Goal: Book appointment/travel/reservation

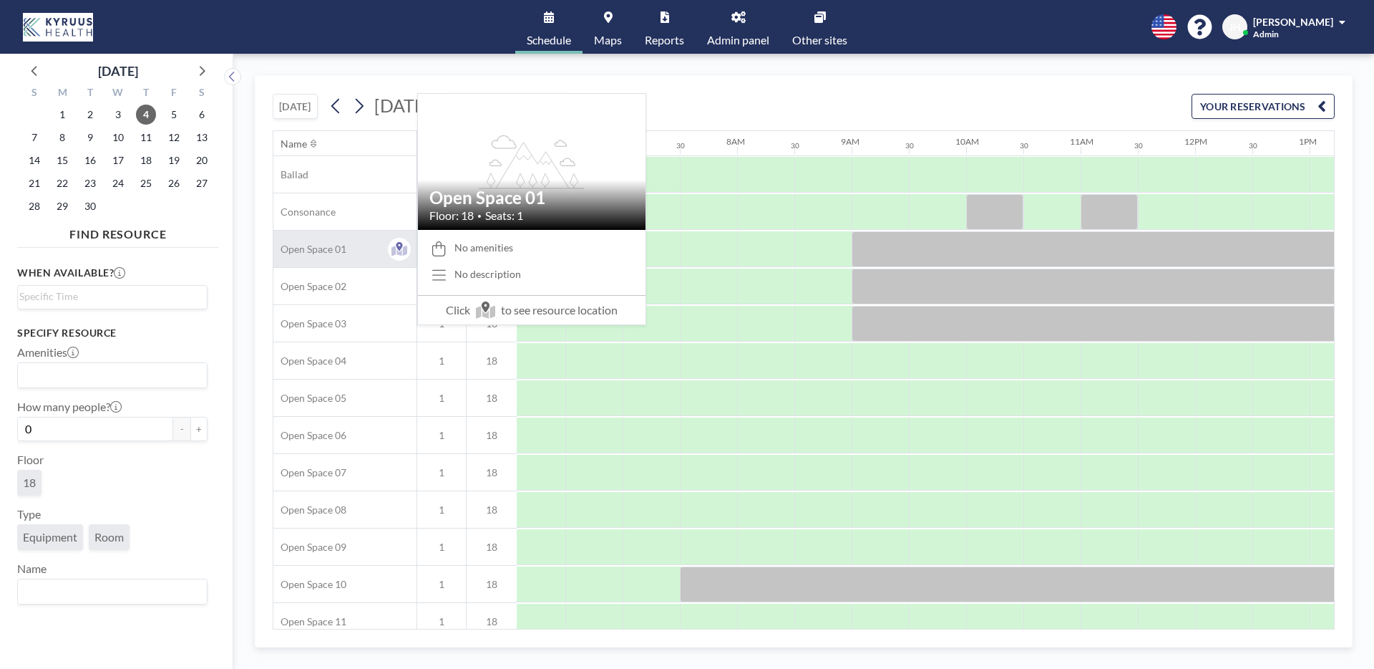
scroll to position [0, 698]
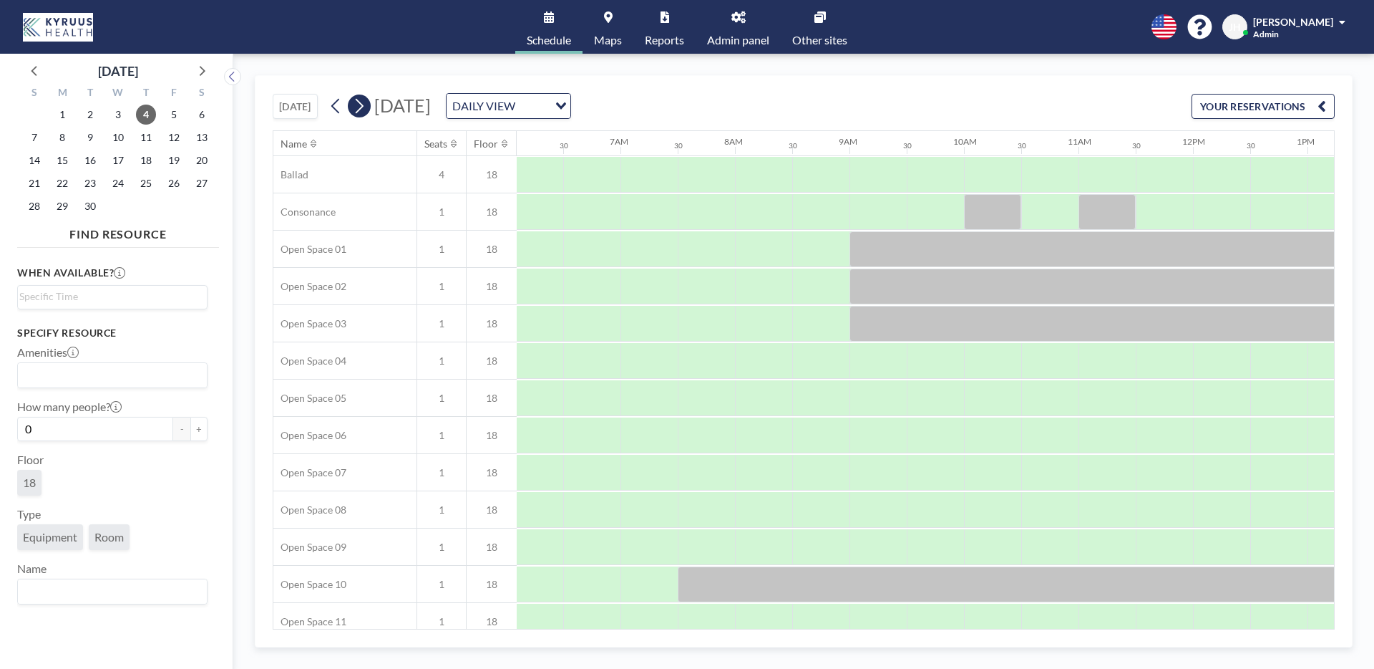
click at [356, 101] on icon at bounding box center [359, 105] width 14 height 21
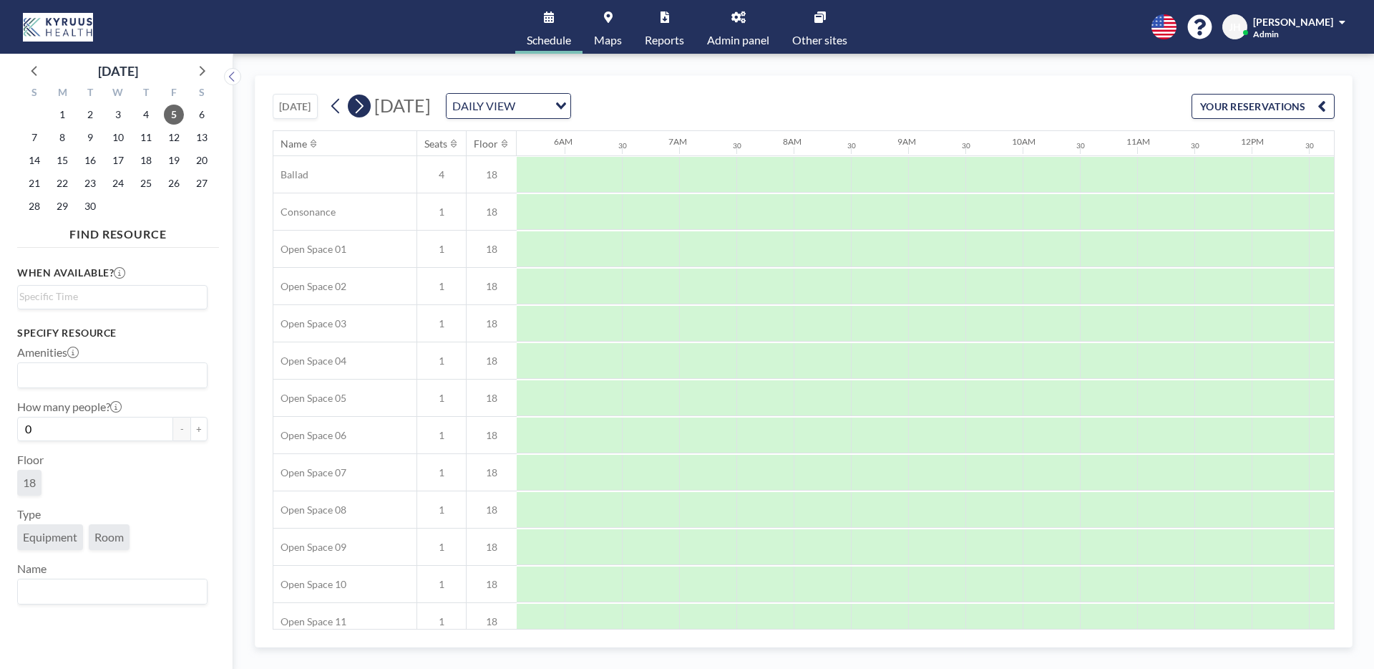
click at [359, 102] on icon at bounding box center [359, 105] width 14 height 21
click at [340, 107] on icon at bounding box center [336, 105] width 14 height 21
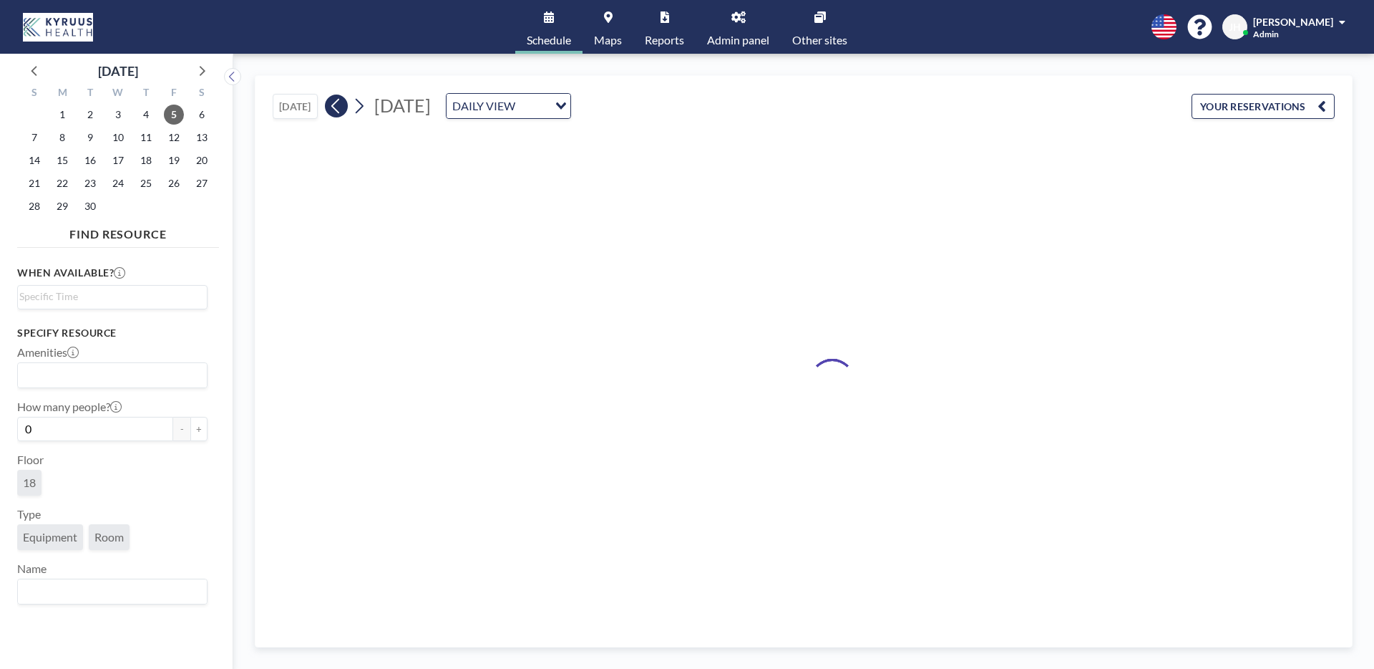
click at [340, 107] on icon at bounding box center [336, 105] width 14 height 21
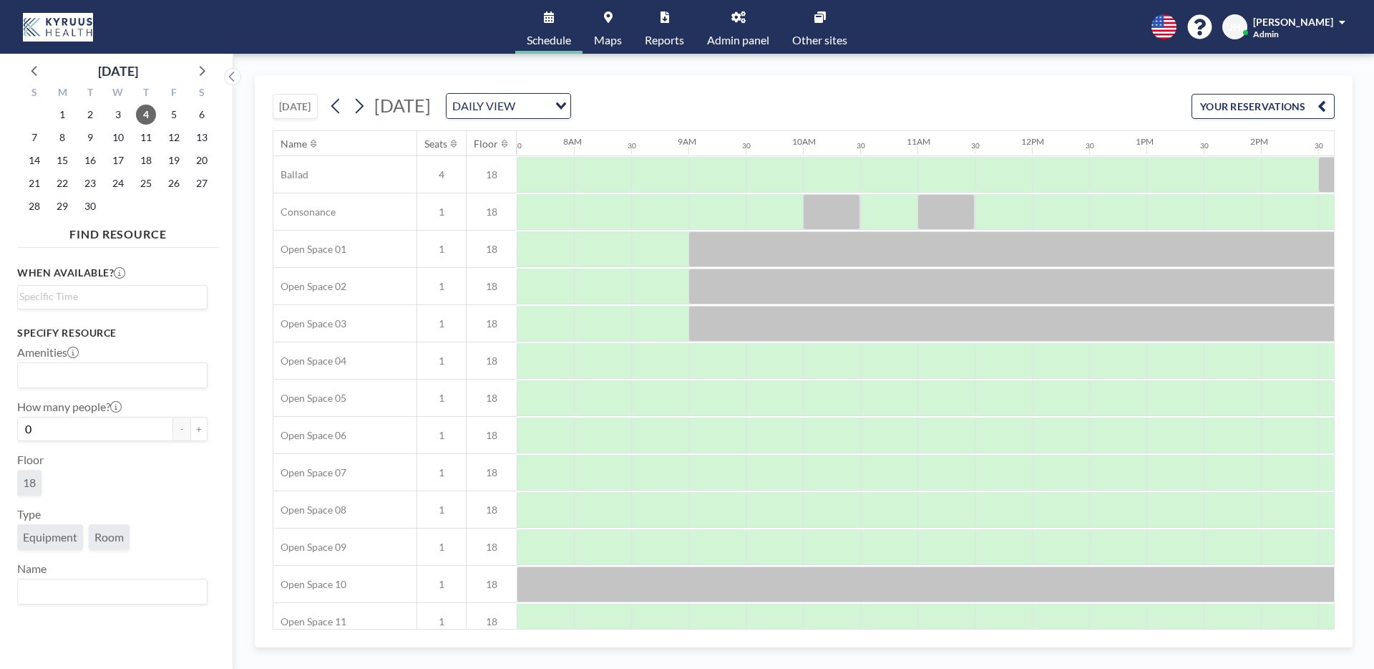
click at [604, 24] on link "Maps" at bounding box center [608, 27] width 51 height 54
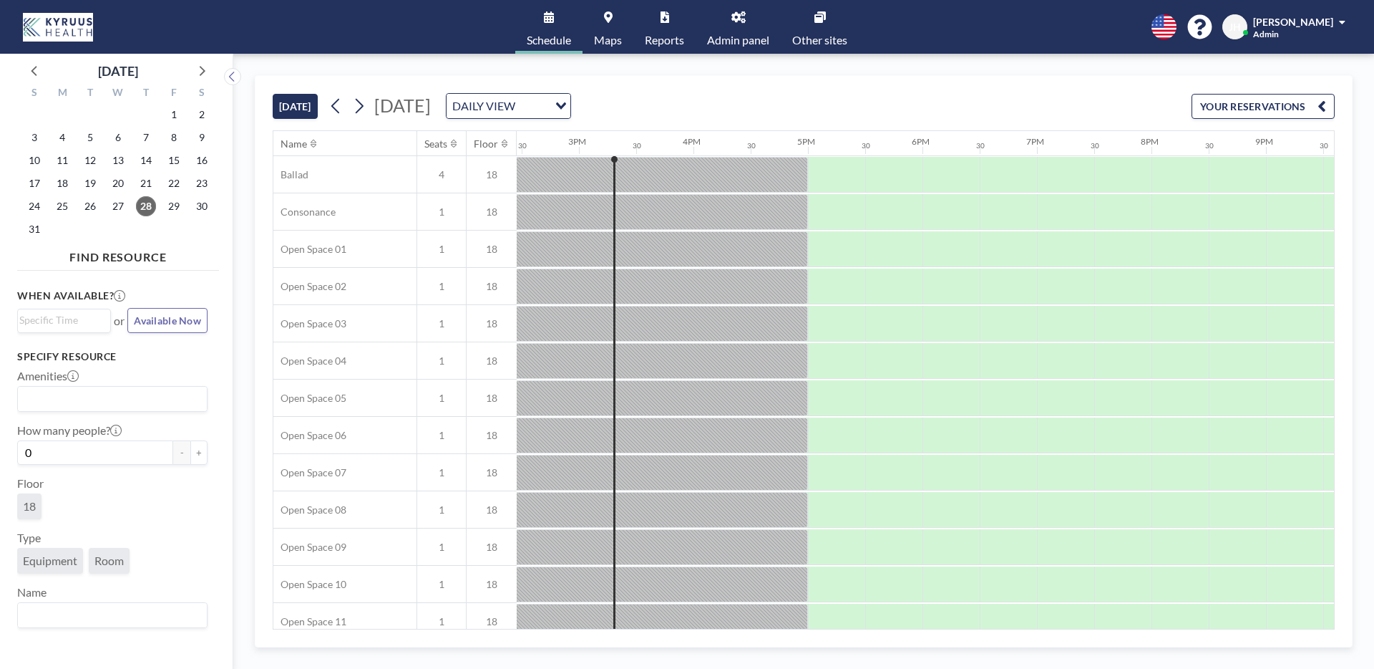
scroll to position [0, 1661]
click at [597, 21] on link "Maps" at bounding box center [608, 27] width 51 height 54
click at [363, 110] on icon at bounding box center [359, 105] width 14 height 21
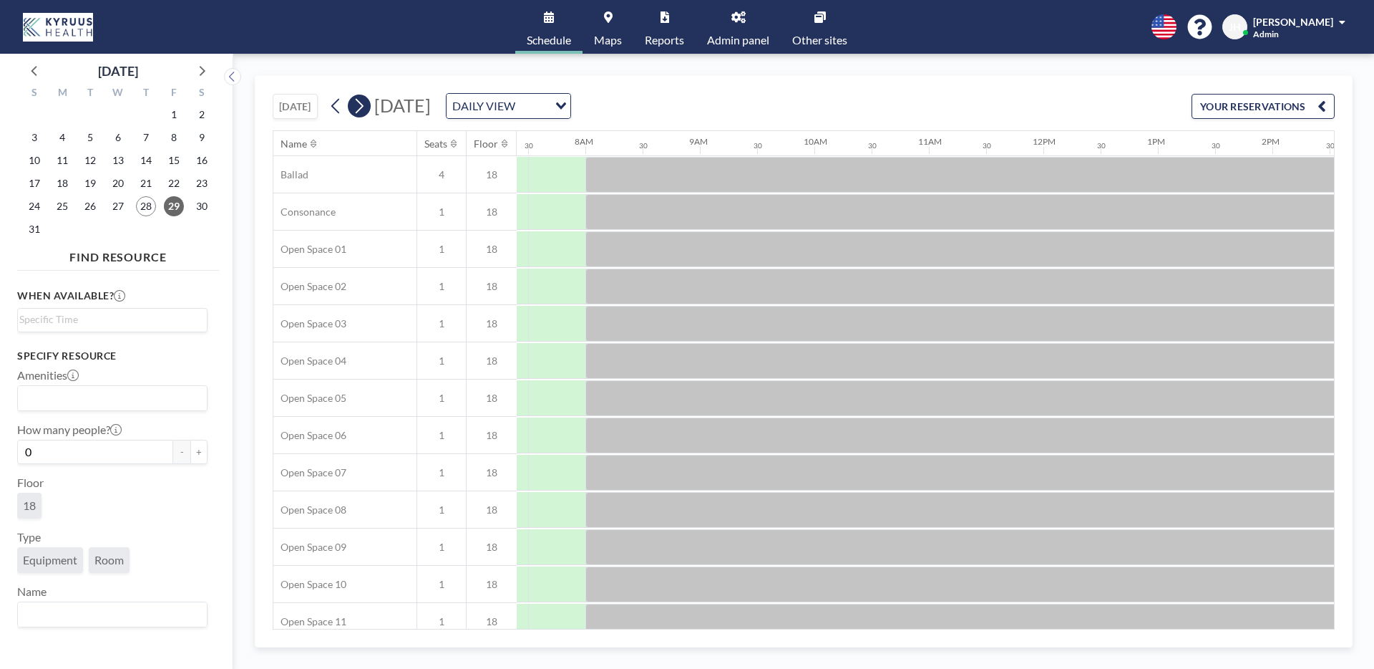
scroll to position [0, 859]
click at [363, 110] on icon at bounding box center [359, 105] width 14 height 21
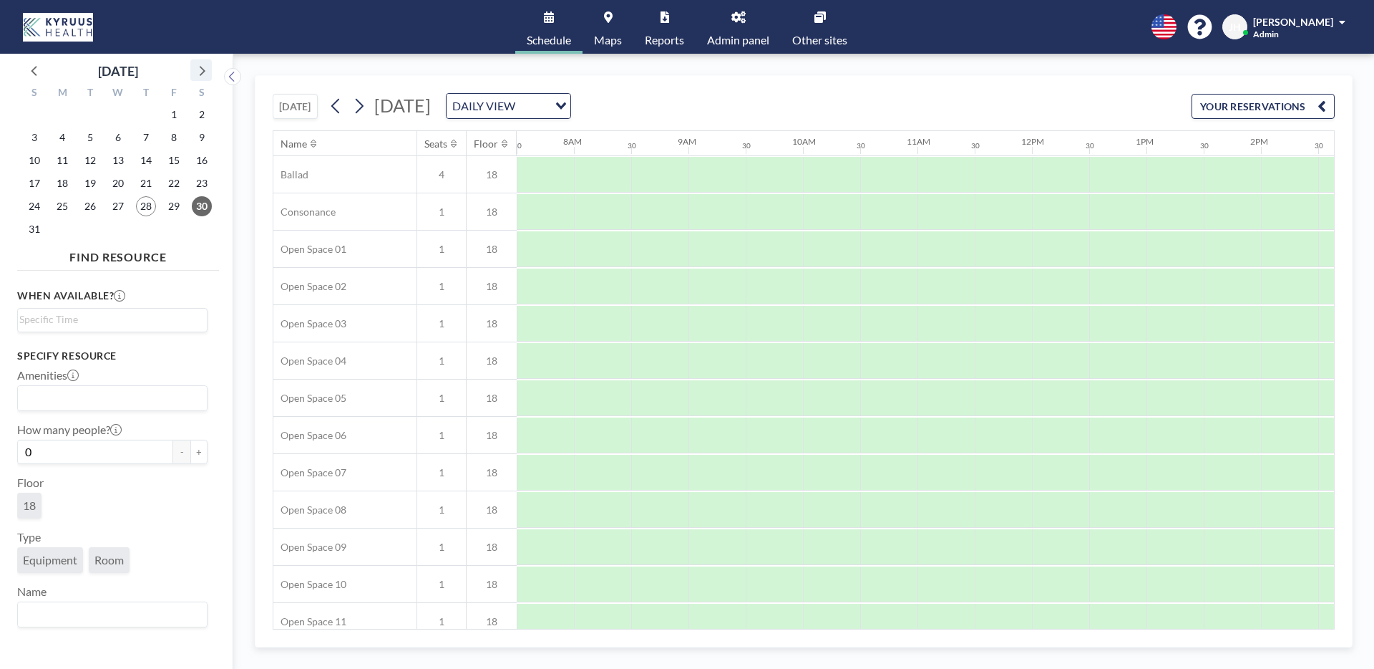
click at [204, 69] on icon at bounding box center [201, 70] width 19 height 19
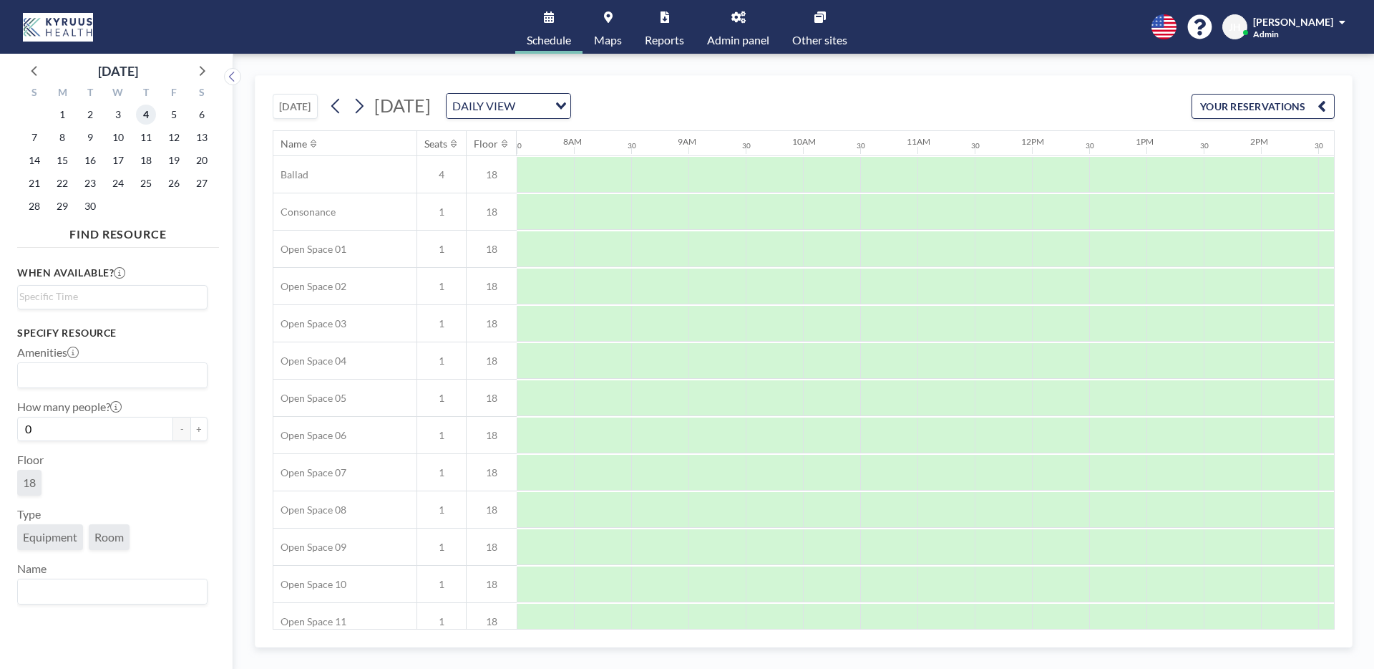
click at [151, 112] on span "4" at bounding box center [146, 115] width 20 height 20
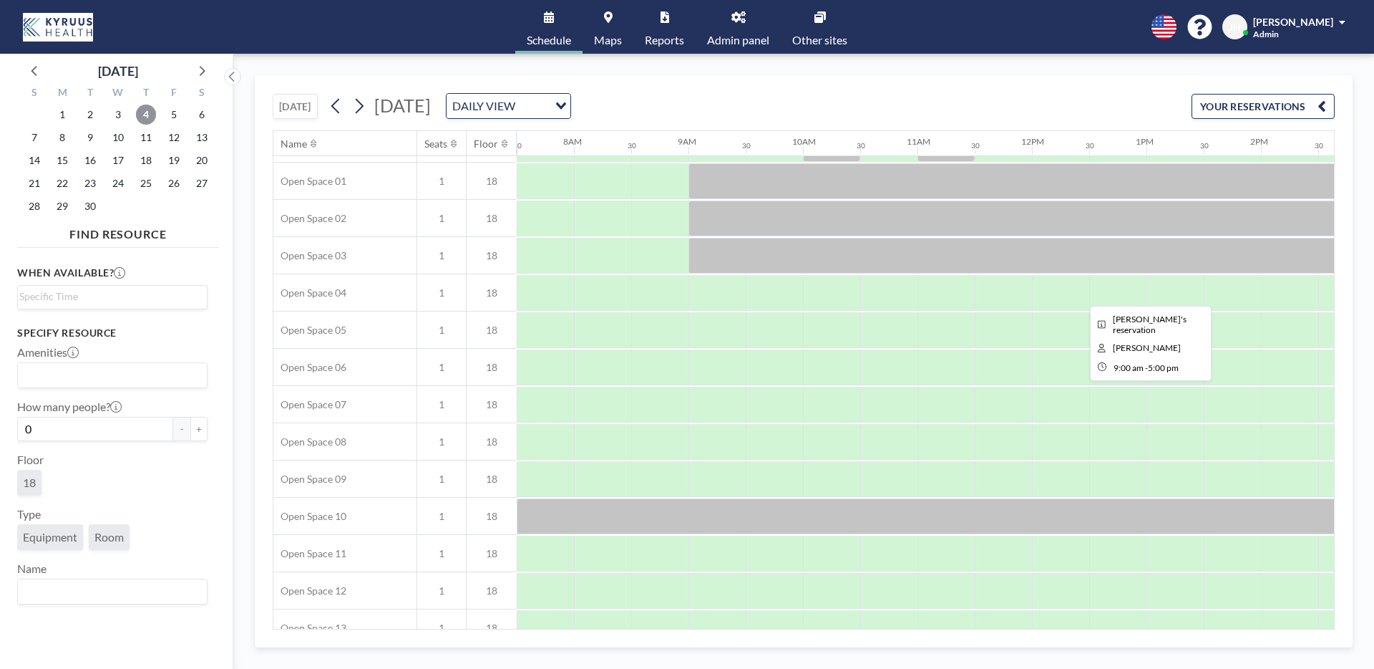
scroll to position [69, 859]
click at [612, 36] on span "Maps" at bounding box center [608, 39] width 28 height 11
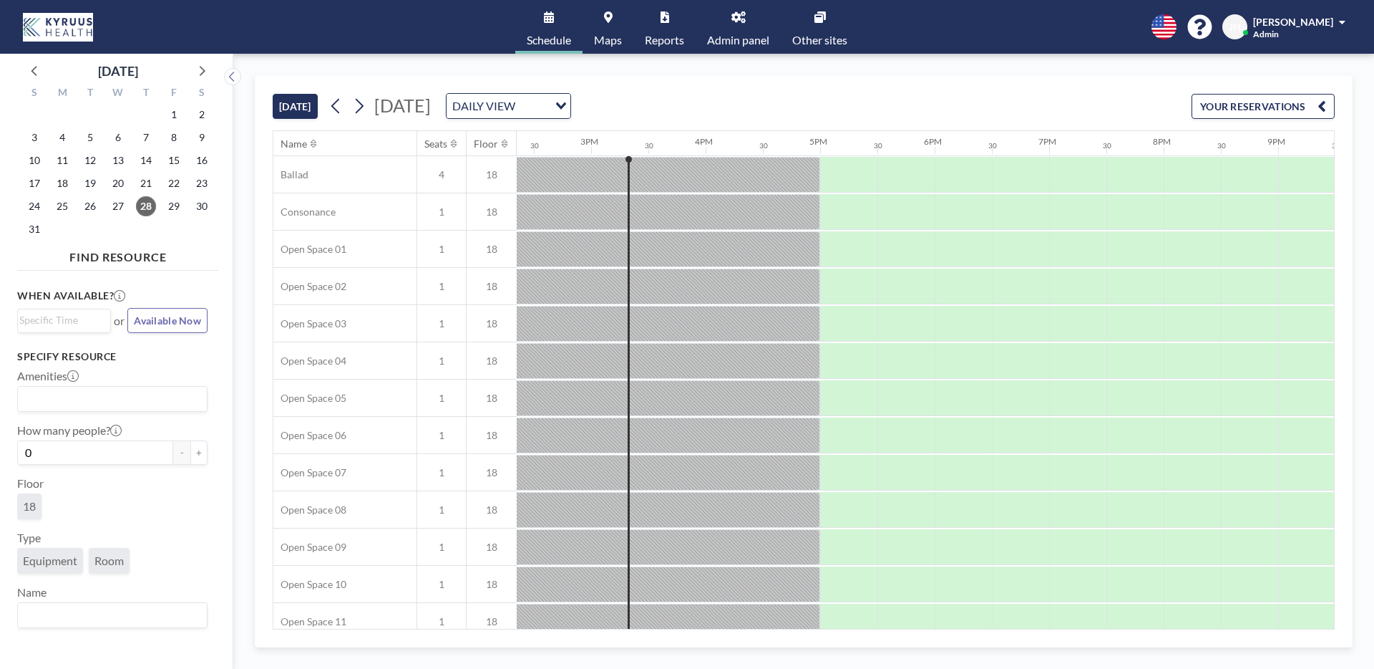
scroll to position [0, 1661]
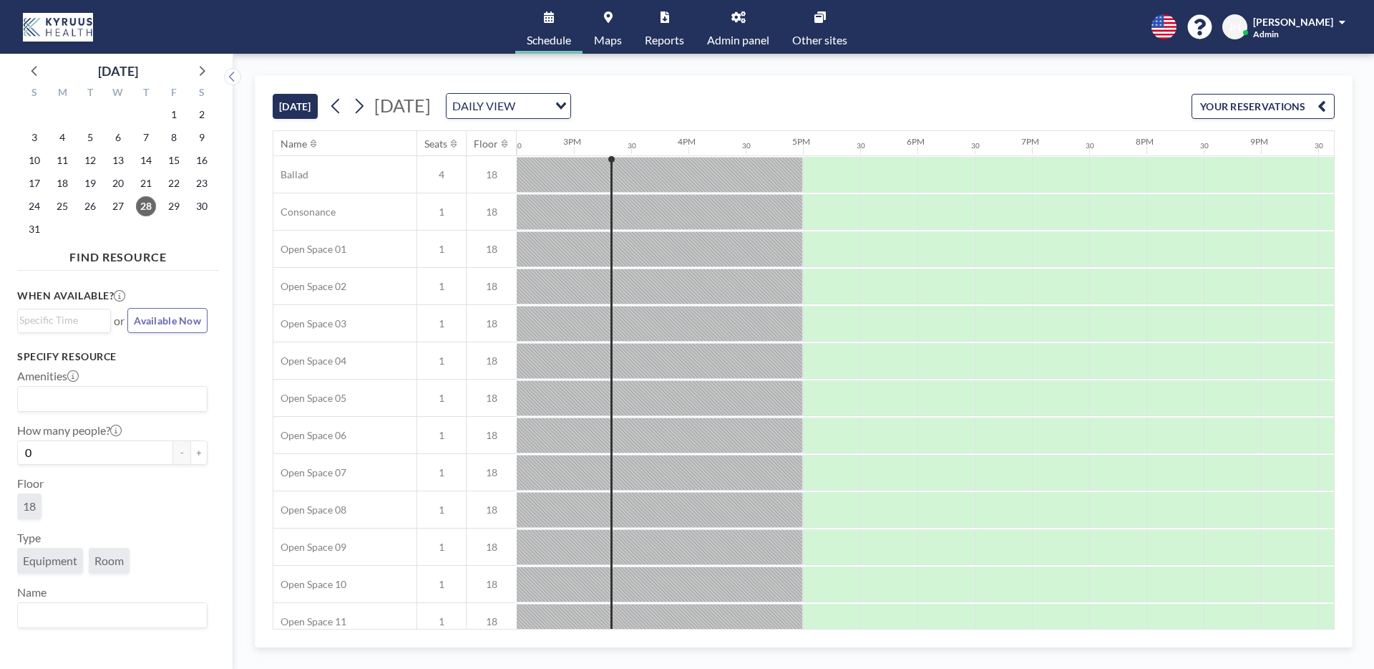
click at [213, 66] on div "[DATE]" at bounding box center [118, 67] width 202 height 27
click at [204, 69] on icon at bounding box center [201, 70] width 19 height 19
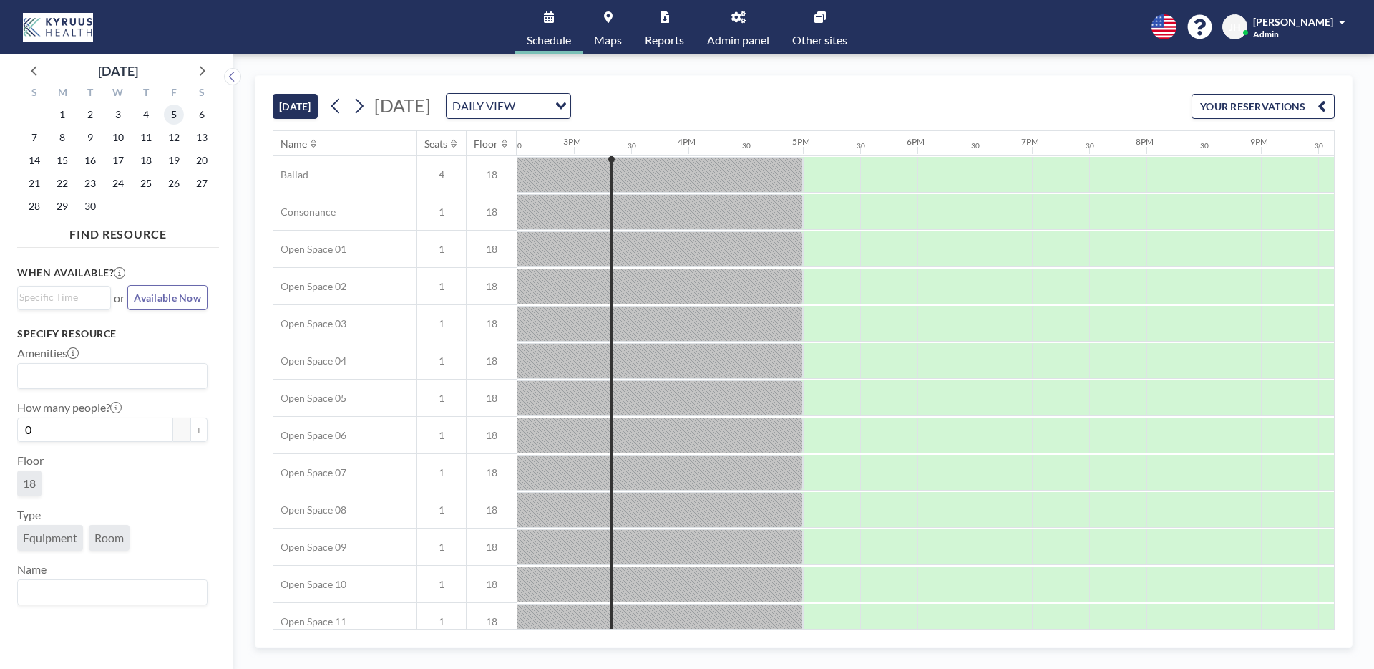
click at [171, 112] on span "5" at bounding box center [174, 115] width 20 height 20
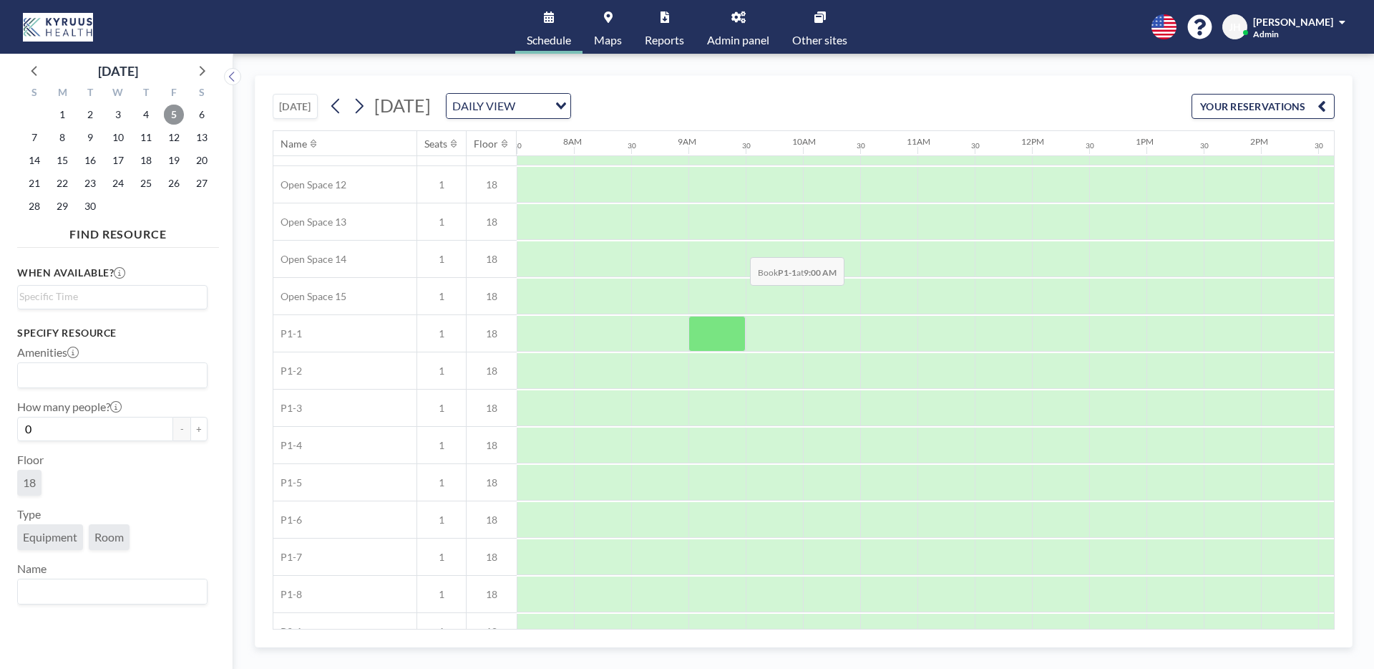
scroll to position [475, 859]
click at [147, 117] on span "4" at bounding box center [146, 115] width 20 height 20
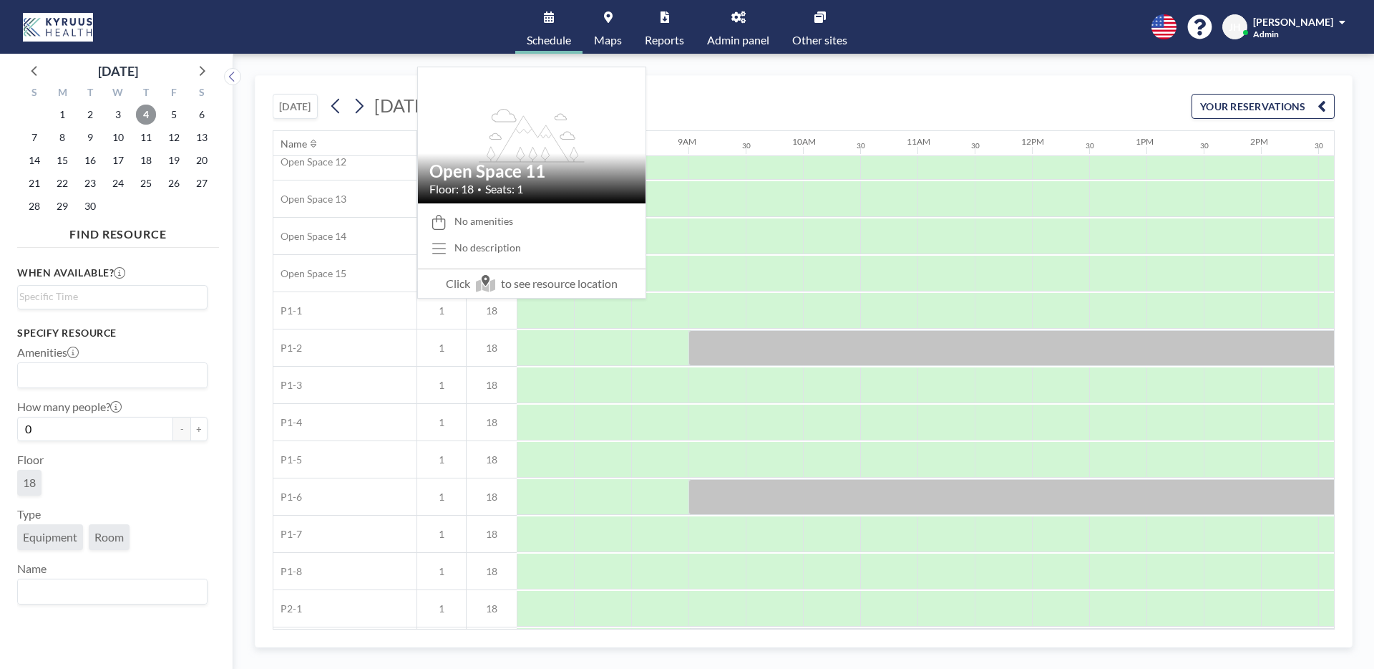
scroll to position [570, 859]
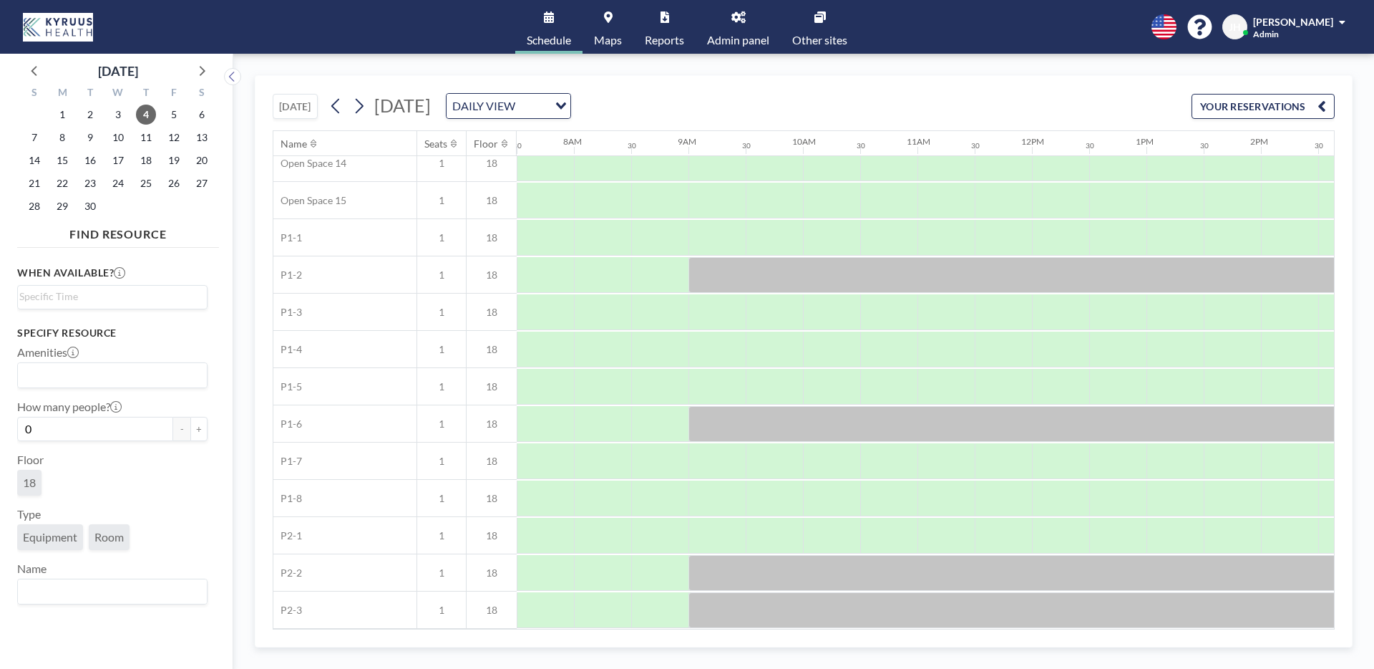
click at [332, 145] on div "Name" at bounding box center [344, 143] width 143 height 25
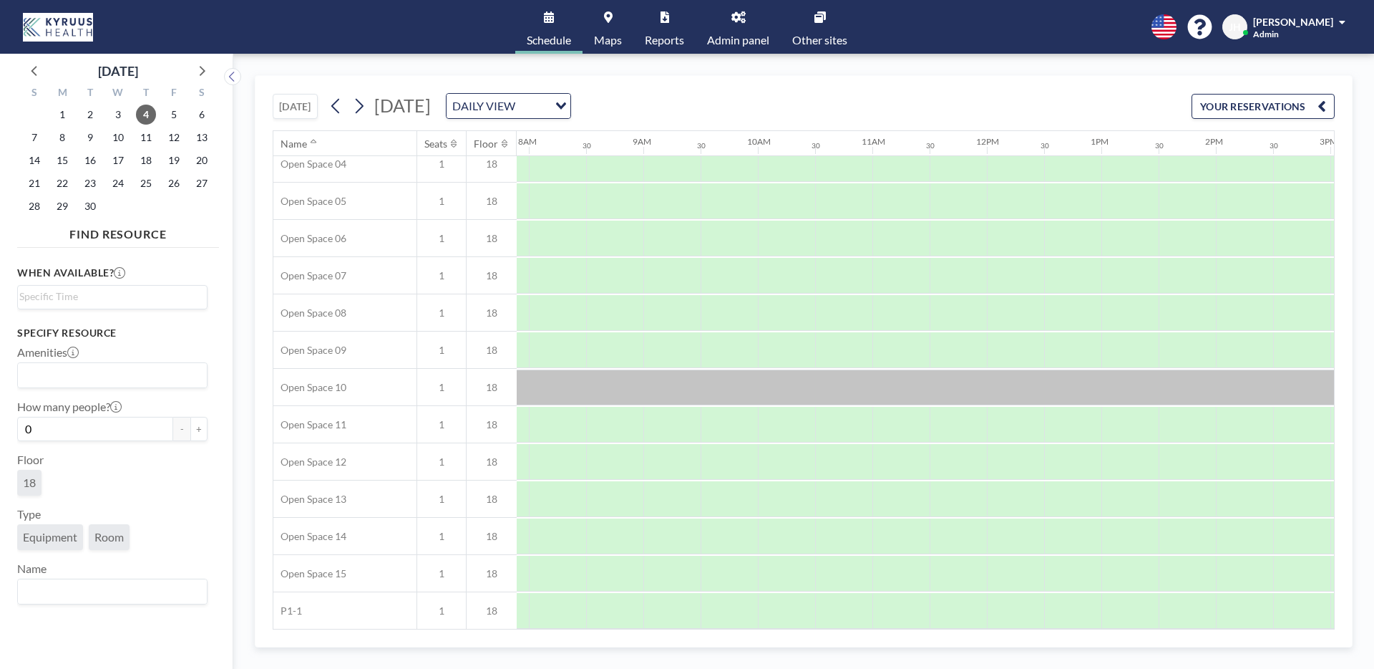
scroll to position [334, 904]
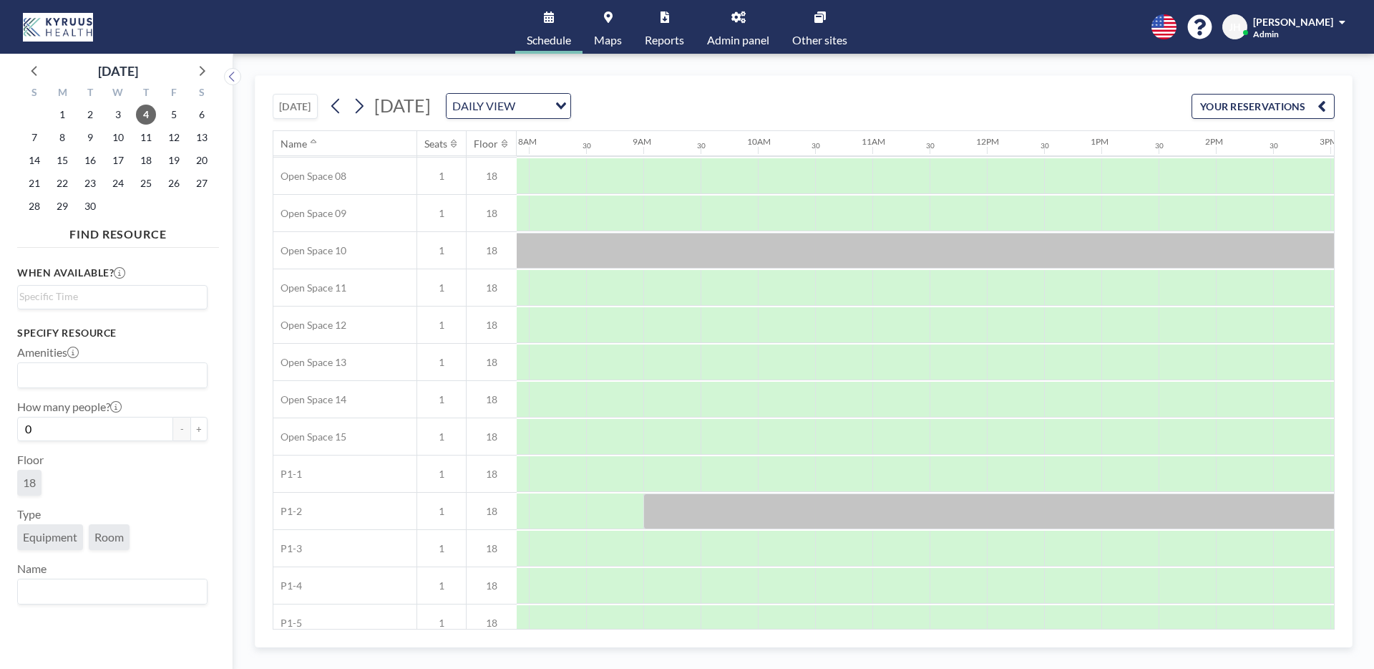
click at [619, 18] on link "Maps" at bounding box center [608, 27] width 51 height 54
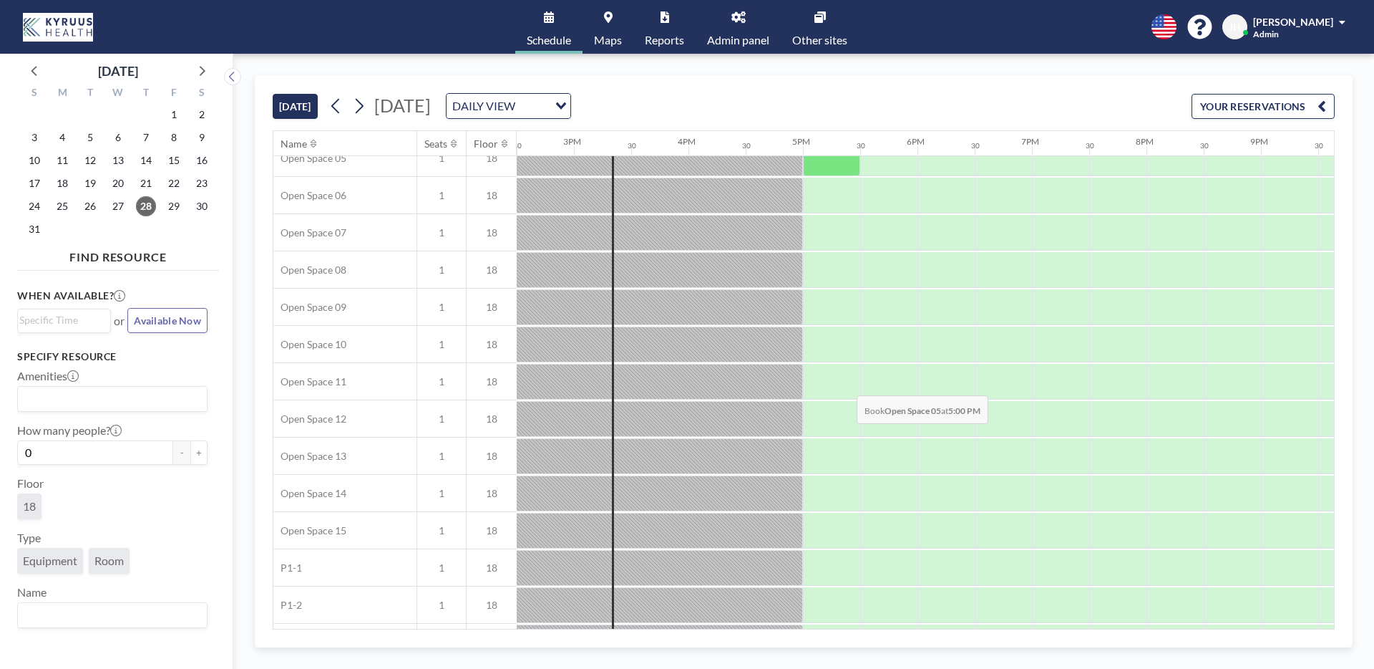
scroll to position [570, 1661]
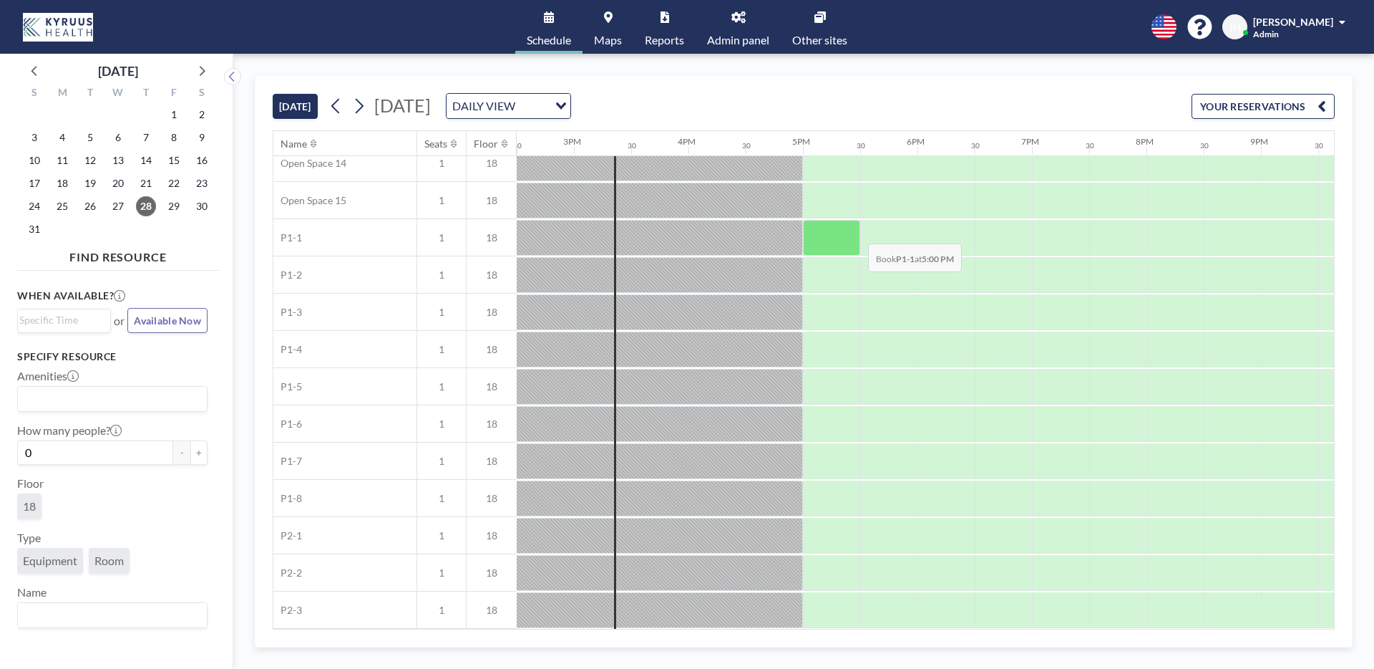
click at [843, 233] on div at bounding box center [831, 238] width 57 height 36
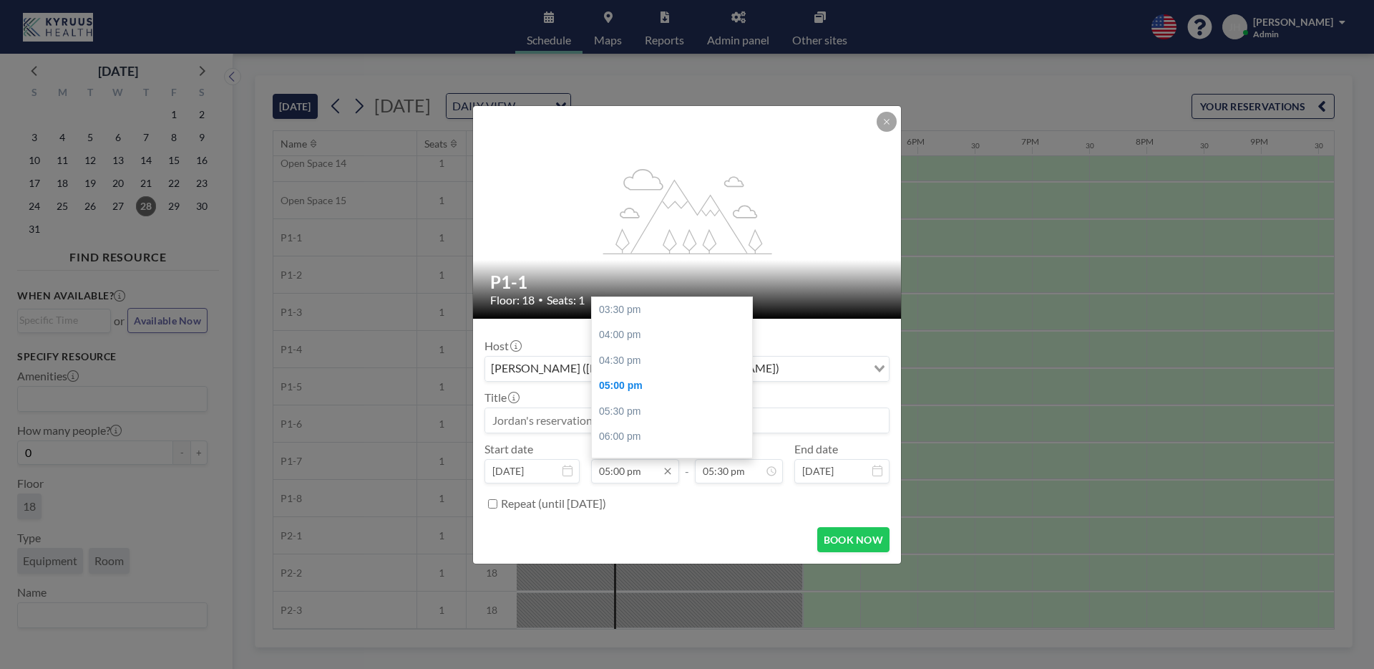
scroll to position [77, 0]
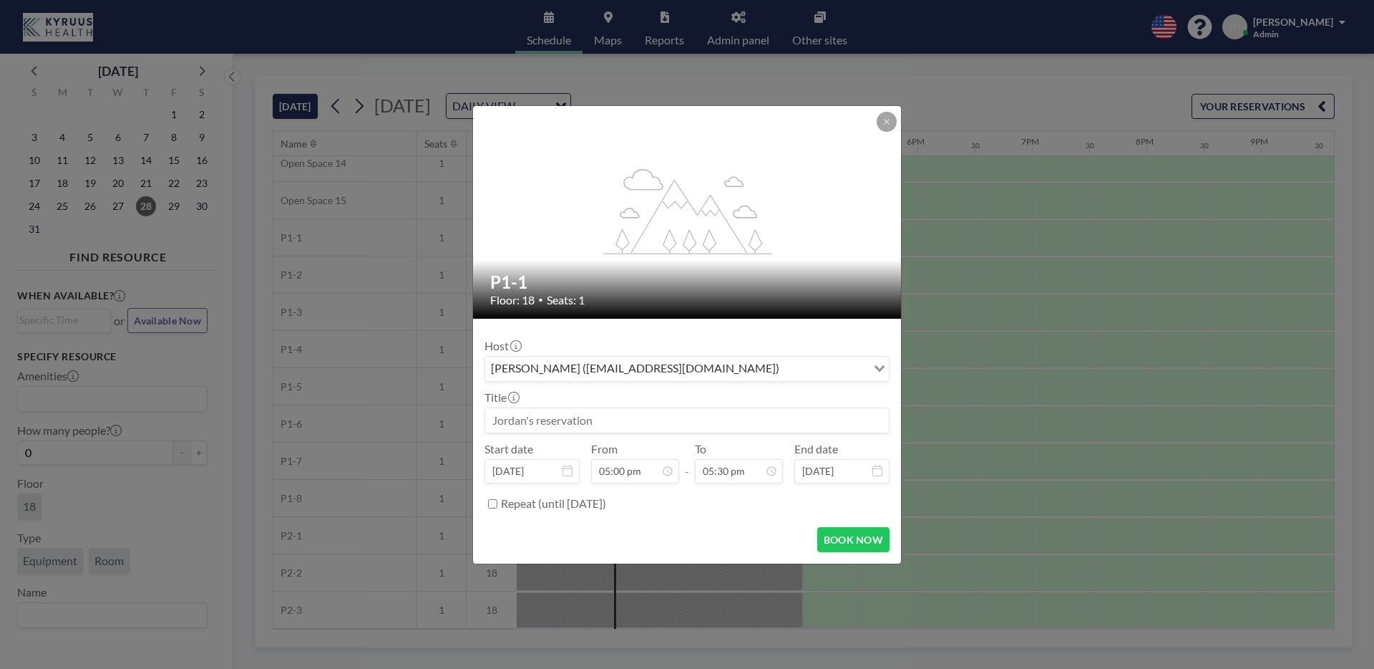
click at [545, 502] on label "Repeat (until August 28, 2027)" at bounding box center [553, 503] width 105 height 14
click at [497, 502] on input "Repeat (until August 28, 2027)" at bounding box center [492, 503] width 9 height 9
checkbox input "true"
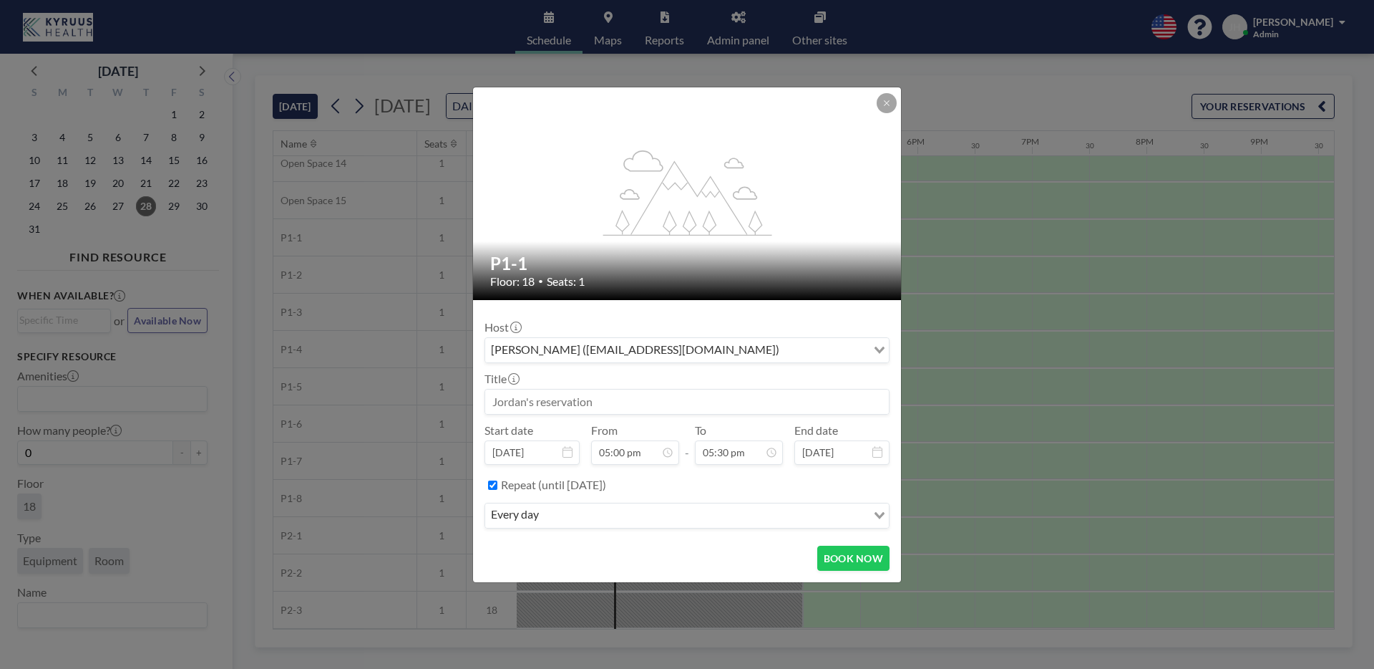
click at [540, 525] on div "every day Loading..." at bounding box center [687, 515] width 404 height 24
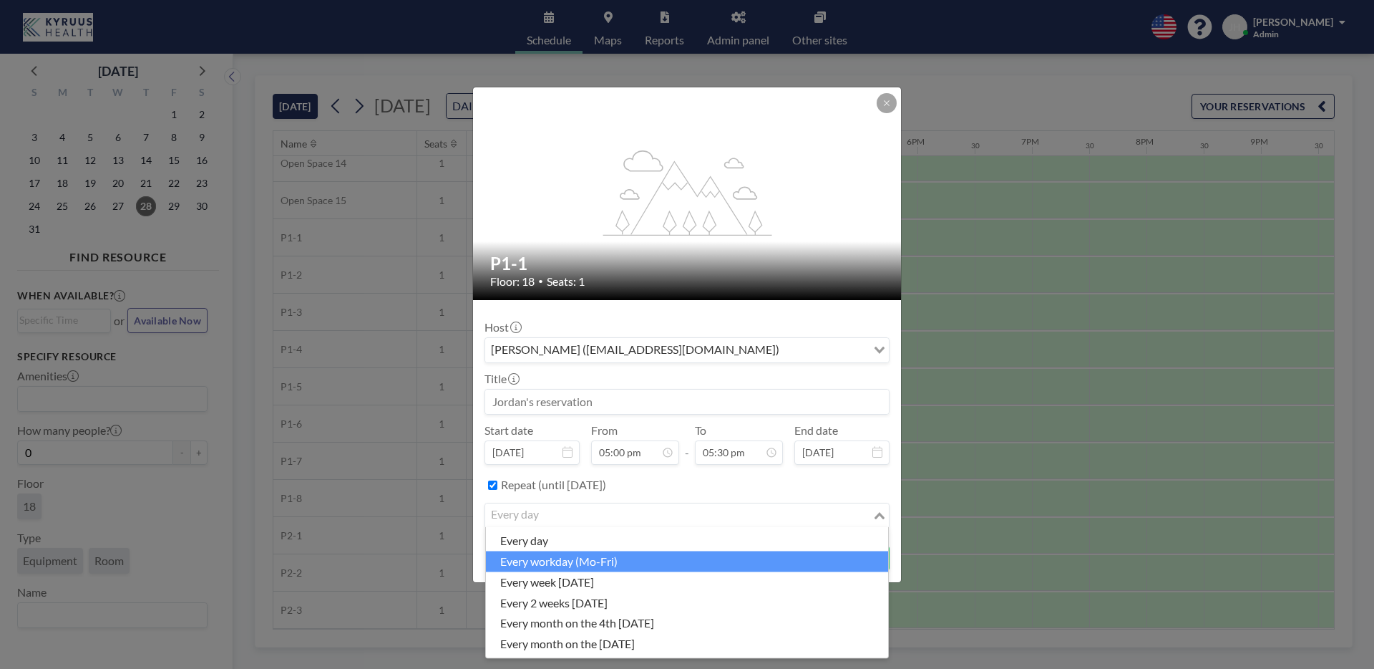
scroll to position [892, 0]
click at [883, 99] on icon at bounding box center [887, 103] width 9 height 9
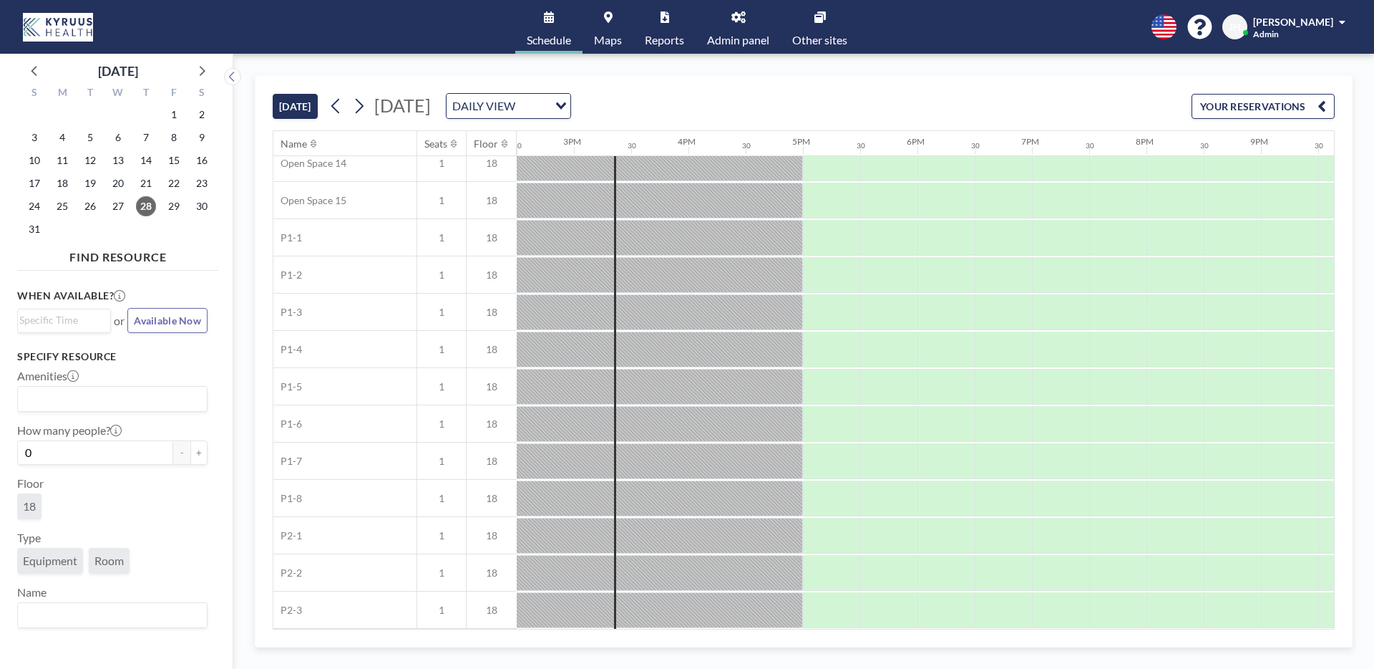
click at [741, 19] on icon at bounding box center [739, 16] width 14 height 11
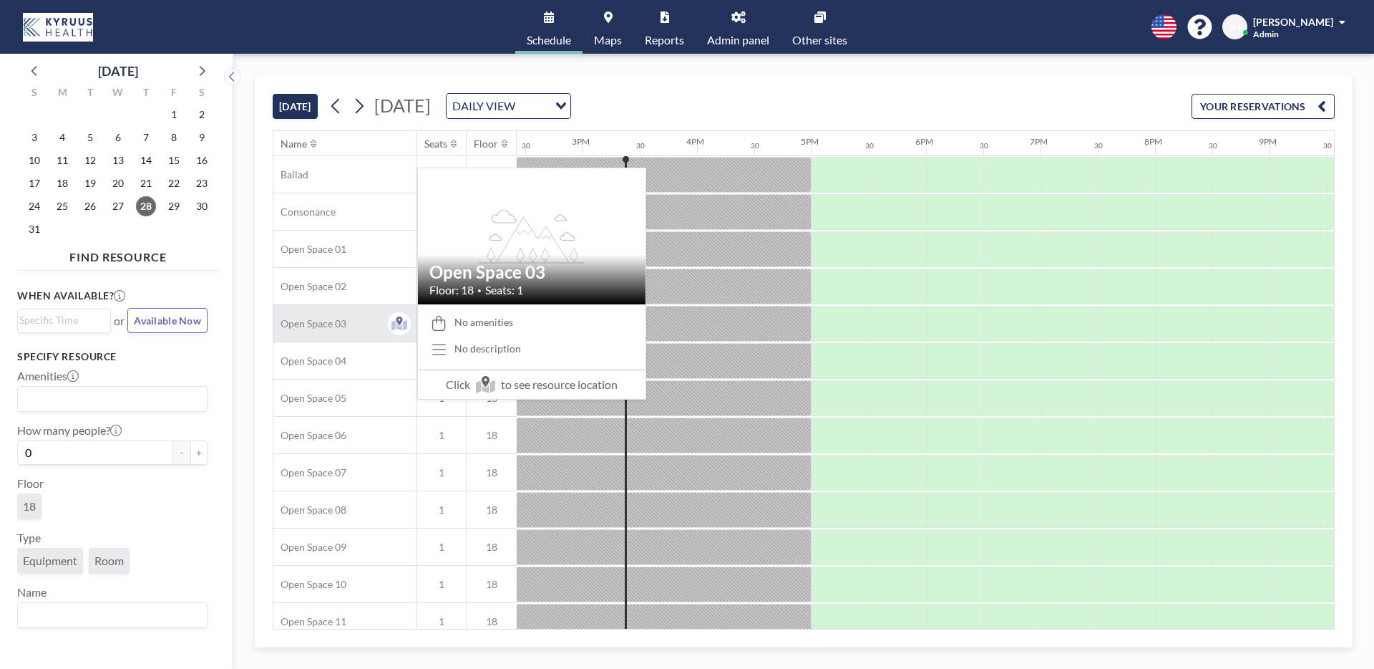
scroll to position [0, 1661]
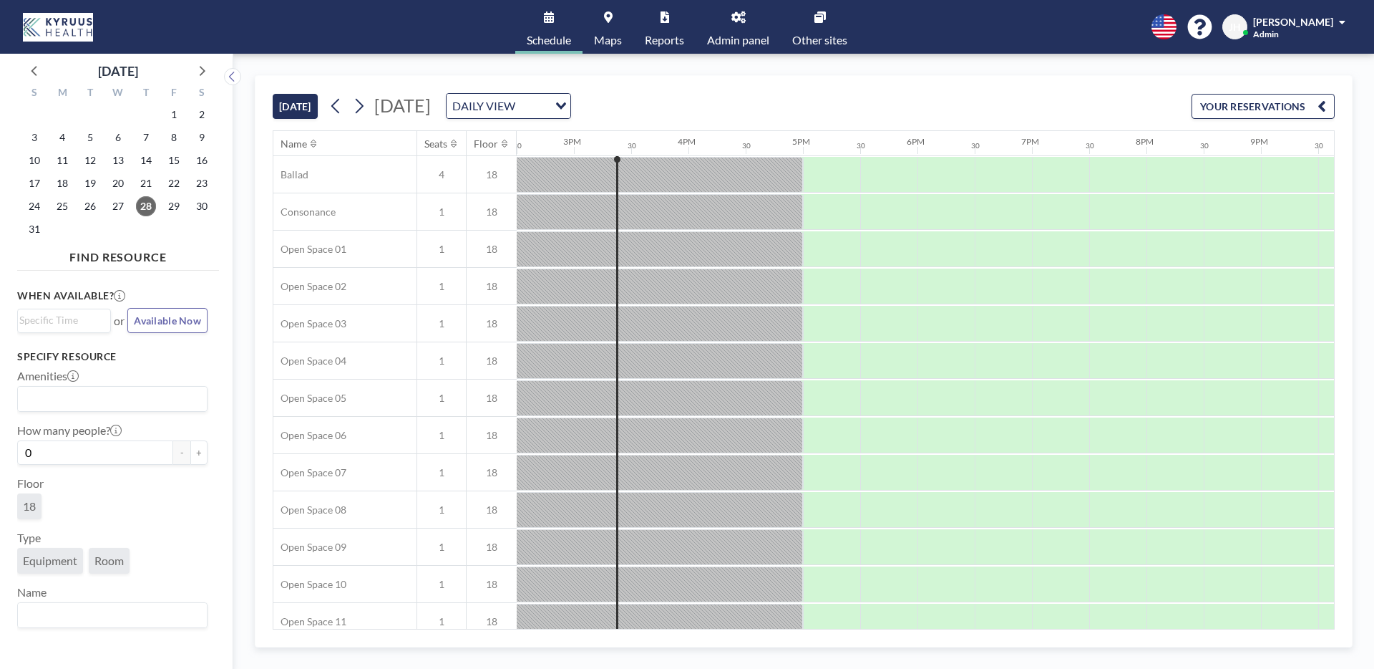
click at [614, 34] on span "Maps" at bounding box center [608, 39] width 28 height 11
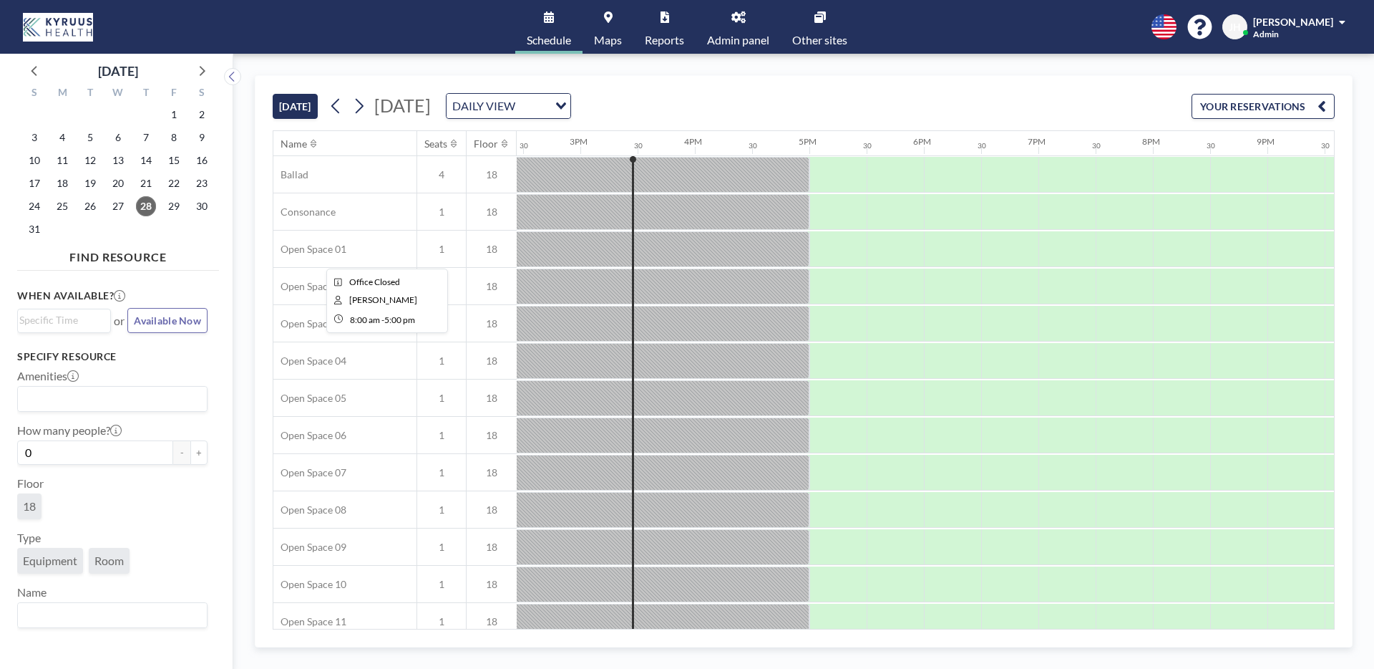
scroll to position [0, 1661]
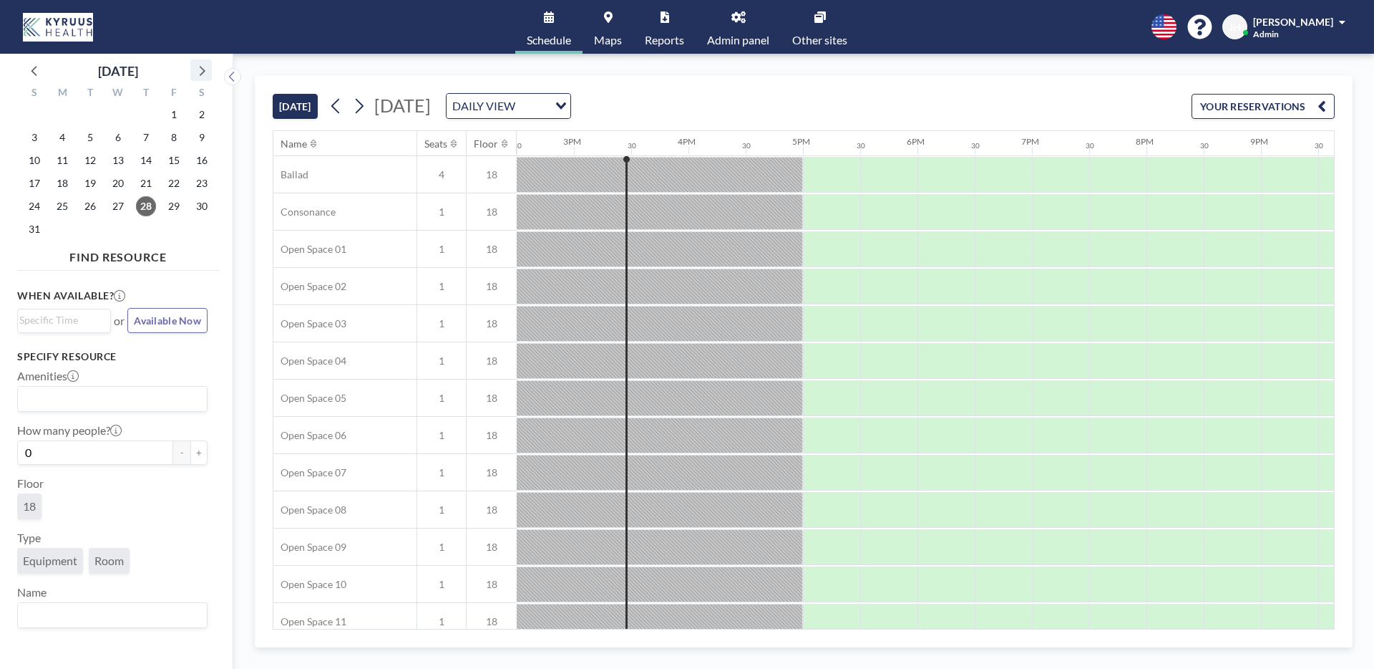
click at [206, 62] on icon at bounding box center [201, 70] width 19 height 19
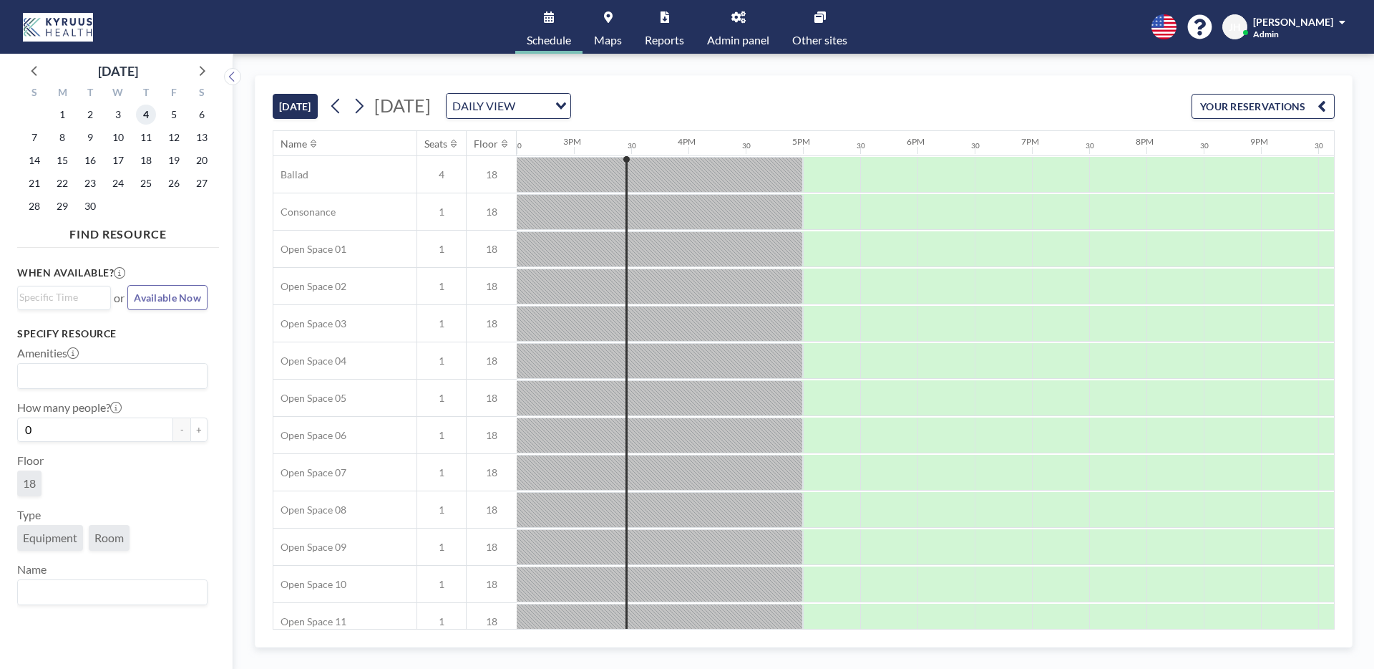
click at [145, 113] on span "4" at bounding box center [146, 115] width 20 height 20
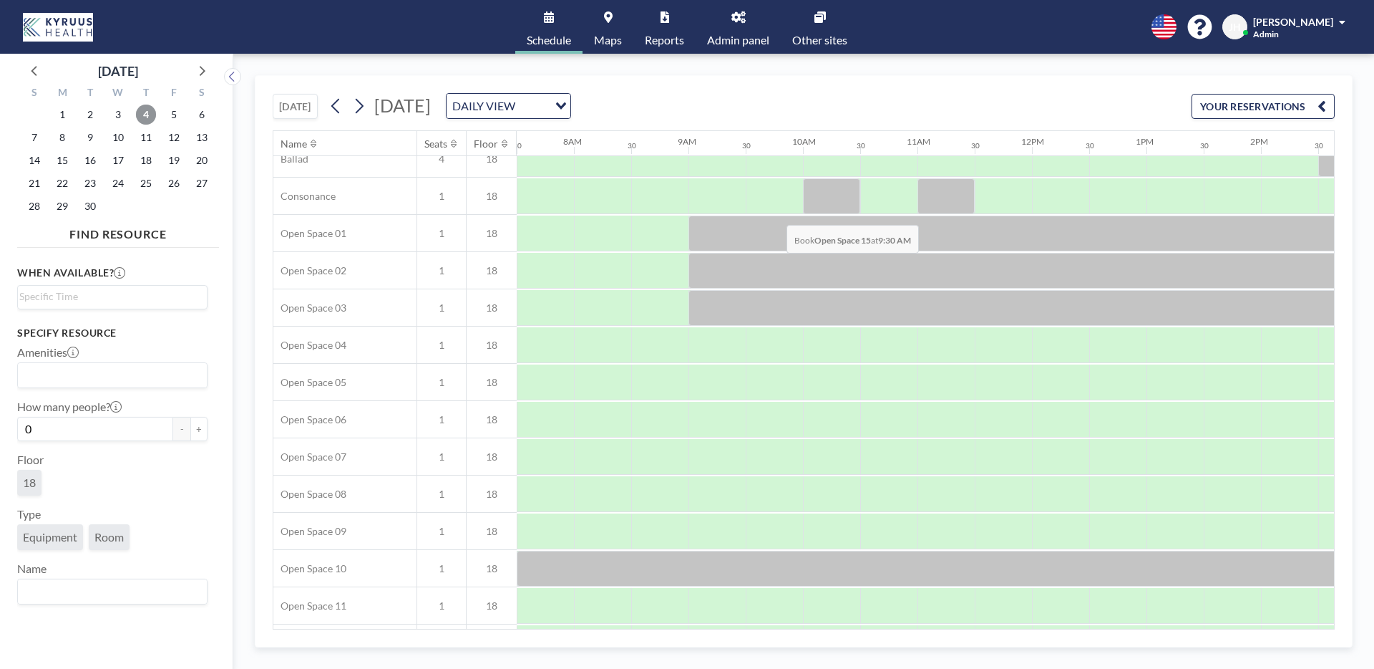
scroll to position [0, 859]
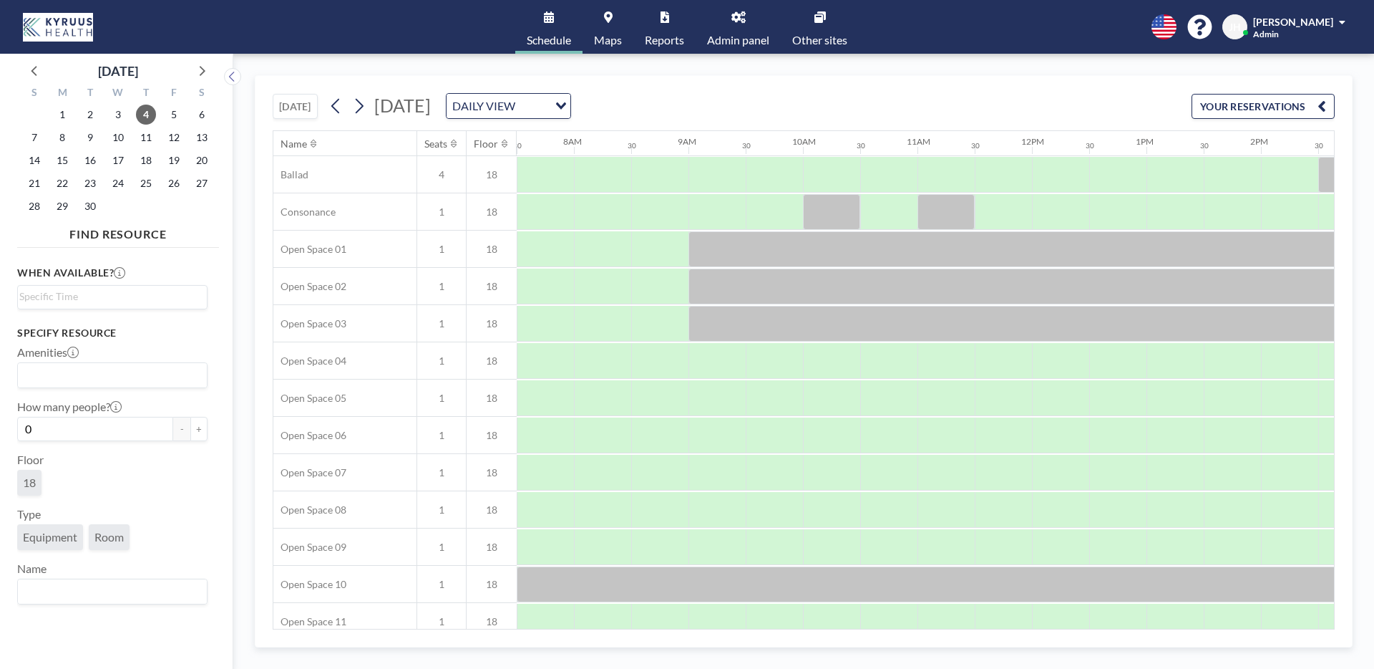
click at [808, 26] on link "Other sites" at bounding box center [820, 27] width 78 height 54
